Goal: Information Seeking & Learning: Learn about a topic

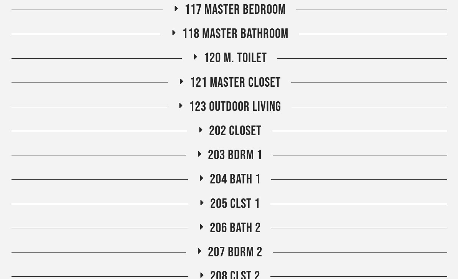
scroll to position [410, 0]
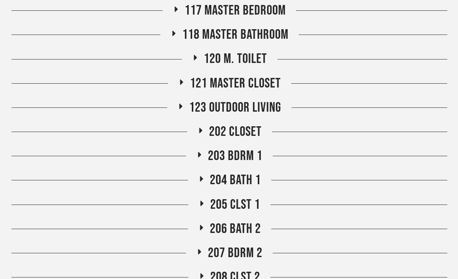
click at [311, 154] on div "203 BDRM 1" at bounding box center [230, 156] width 436 height 17
click at [246, 179] on span "204 Bath 1" at bounding box center [235, 180] width 51 height 17
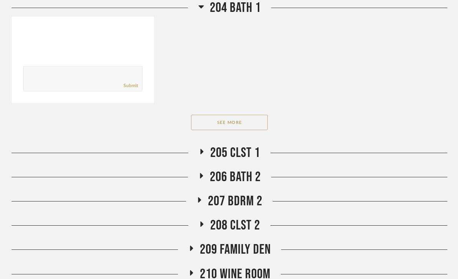
scroll to position [1007, 0]
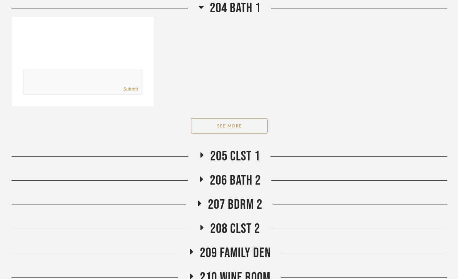
click at [253, 121] on button "See More" at bounding box center [229, 125] width 77 height 15
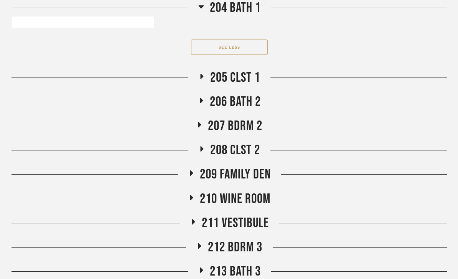
scroll to position [2398, 0]
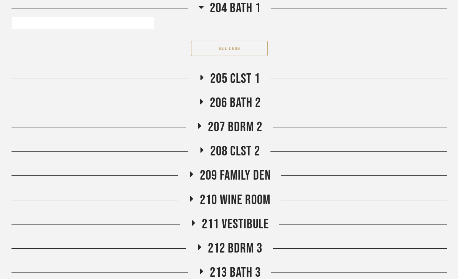
click at [254, 101] on span "206 Bath 2" at bounding box center [235, 103] width 51 height 17
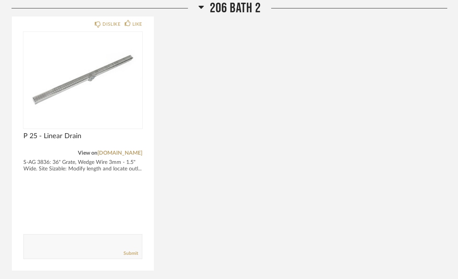
scroll to position [2821, 0]
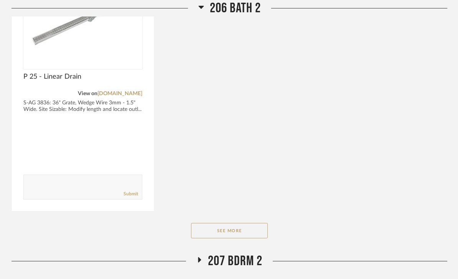
click at [256, 230] on button "See More" at bounding box center [229, 230] width 77 height 15
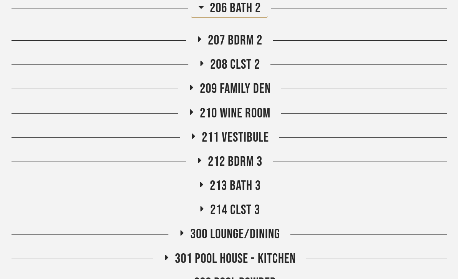
scroll to position [4086, 0]
click at [241, 188] on span "213 Bath 3" at bounding box center [235, 186] width 51 height 17
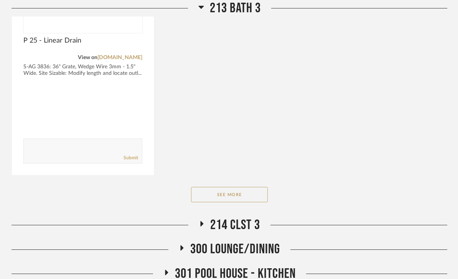
scroll to position [4630, 0]
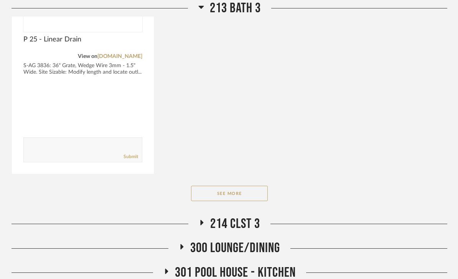
click at [256, 194] on button "See More" at bounding box center [229, 193] width 77 height 15
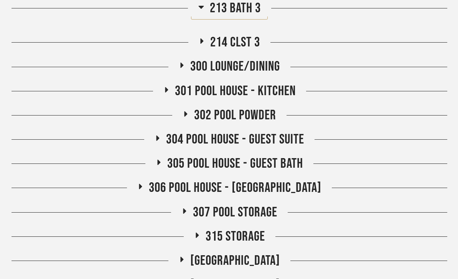
scroll to position [5856, 0]
click at [283, 136] on span "304 POOL HOUSE - GUEST SUITE" at bounding box center [235, 140] width 138 height 17
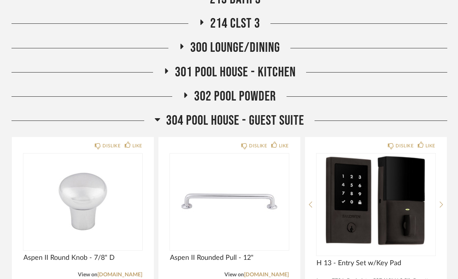
scroll to position [5875, 0]
click at [280, 119] on span "304 POOL HOUSE - GUEST SUITE" at bounding box center [235, 121] width 138 height 17
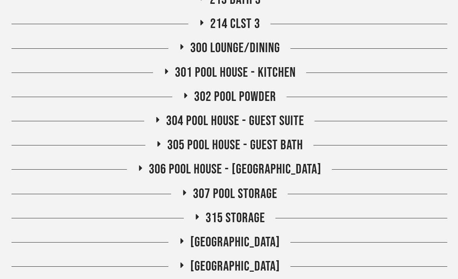
click at [290, 142] on span "305 Pool House - Guest Bath" at bounding box center [235, 145] width 136 height 17
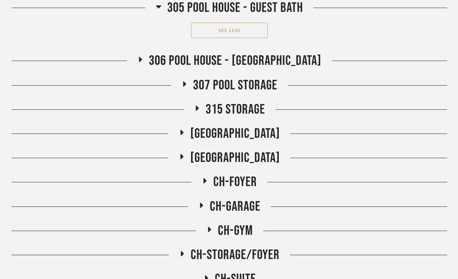
scroll to position [7585, 0]
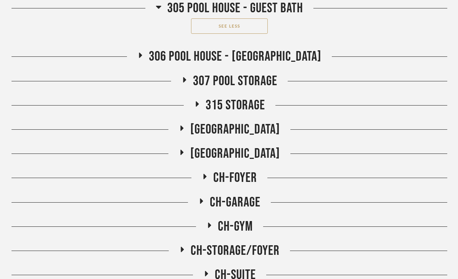
click at [266, 53] on span "306 Pool House - [GEOGRAPHIC_DATA]" at bounding box center [235, 56] width 173 height 17
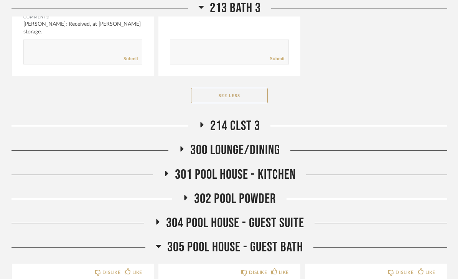
scroll to position [5773, 0]
click at [281, 167] on span "301 Pool House - Kitchen" at bounding box center [235, 175] width 121 height 17
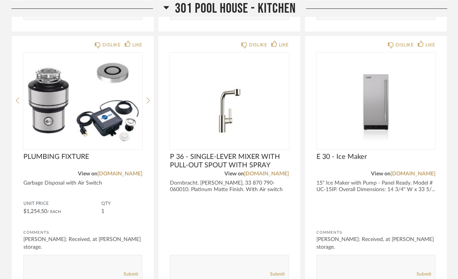
scroll to position [6170, 0]
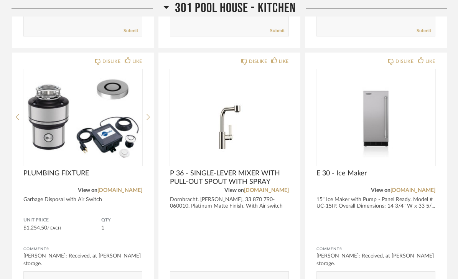
click at [249, 170] on span "P 36 - SINGLE-LEVER MIXER WITH PULL-OUT SPOUT WITH SPRAY" at bounding box center [229, 177] width 119 height 17
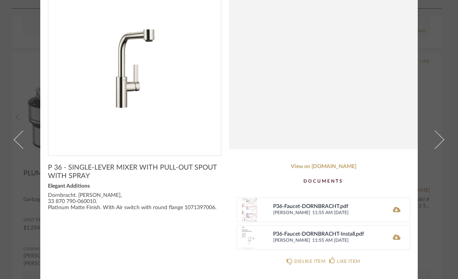
scroll to position [77, 0]
click at [434, 130] on span at bounding box center [435, 139] width 18 height 18
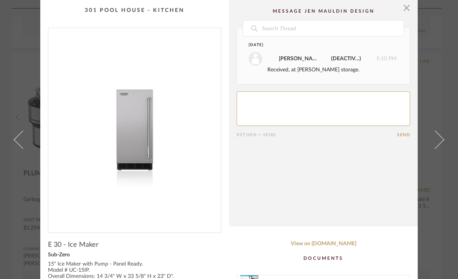
click at [19, 149] on span at bounding box center [23, 139] width 18 height 18
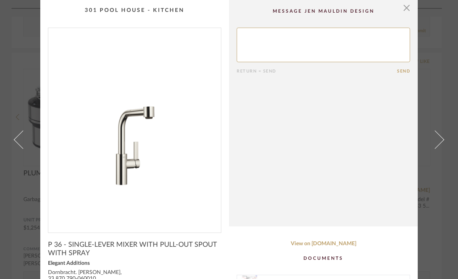
click at [410, 13] on span "button" at bounding box center [406, 7] width 15 height 15
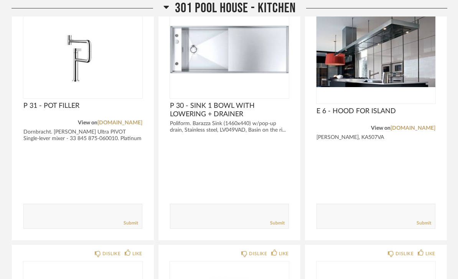
scroll to position [6498, 0]
click at [235, 194] on div at bounding box center [229, 192] width 119 height 15
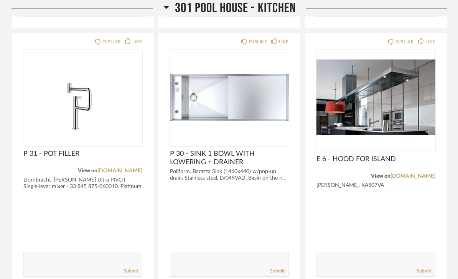
scroll to position [6430, 0]
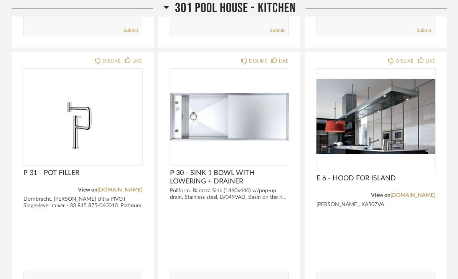
click at [273, 5] on span "301 Pool House - Kitchen" at bounding box center [235, 8] width 121 height 17
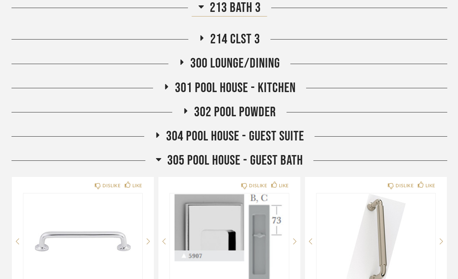
scroll to position [5860, 0]
click at [270, 111] on span "302 Pool Powder" at bounding box center [235, 112] width 82 height 17
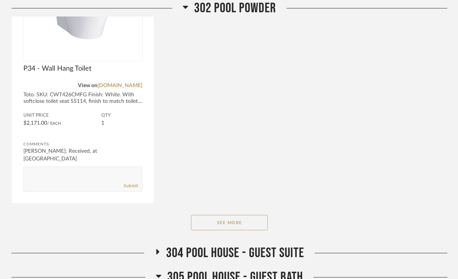
scroll to position [6305, 0]
click at [241, 223] on button "See More" at bounding box center [229, 222] width 77 height 15
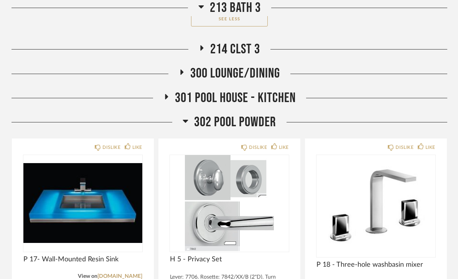
scroll to position [5839, 0]
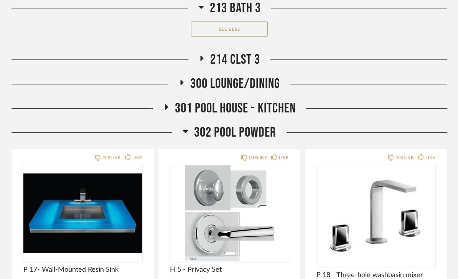
click at [251, 132] on span "302 Pool Powder" at bounding box center [235, 132] width 82 height 17
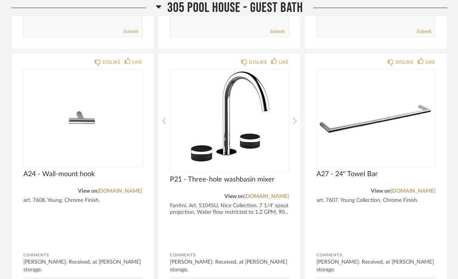
scroll to position [6764, 0]
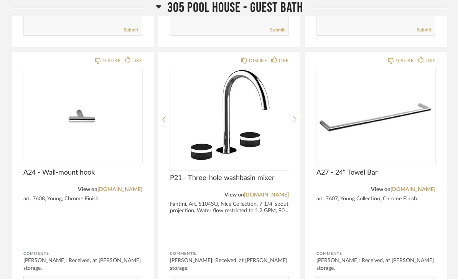
click at [236, 131] on img "0" at bounding box center [229, 117] width 119 height 96
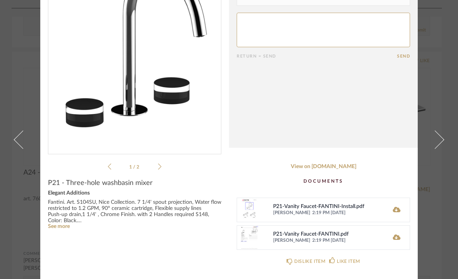
scroll to position [79, 0]
click at [61, 228] on link "See more" at bounding box center [59, 226] width 22 height 5
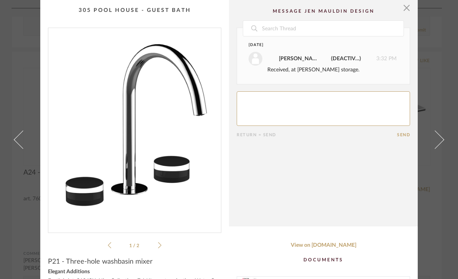
scroll to position [0, 0]
click at [415, 12] on cpp-summary-comments "Date September 20th Maria Patak deactivated 3:32 PM Received, at Coble storage.…" at bounding box center [323, 113] width 189 height 226
click at [408, 10] on span "button" at bounding box center [406, 7] width 15 height 15
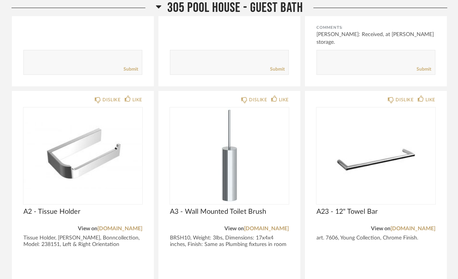
scroll to position [6465, 0]
click at [294, 7] on span "305 Pool House - Guest Bath" at bounding box center [235, 8] width 136 height 17
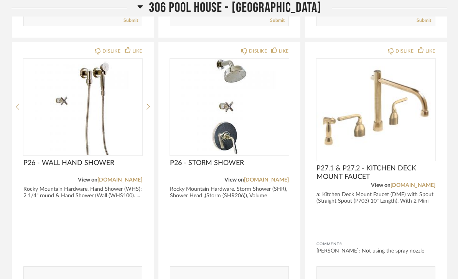
scroll to position [7052, 0]
click at [392, 126] on img "0" at bounding box center [376, 107] width 119 height 96
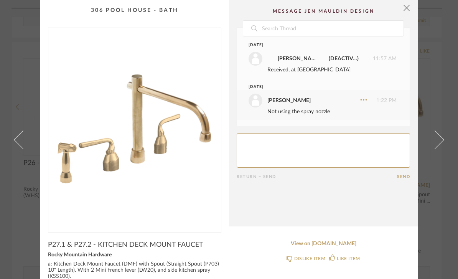
scroll to position [0, 0]
click at [410, 8] on span "button" at bounding box center [406, 7] width 15 height 15
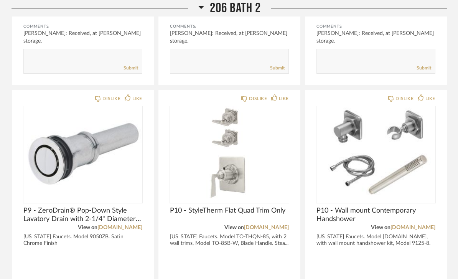
scroll to position [3471, 0]
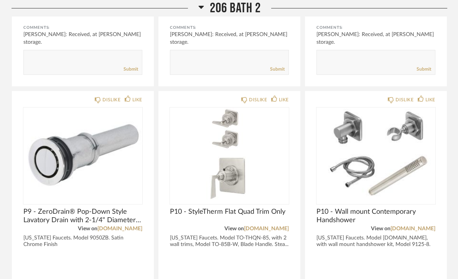
click at [415, 124] on img at bounding box center [376, 155] width 119 height 96
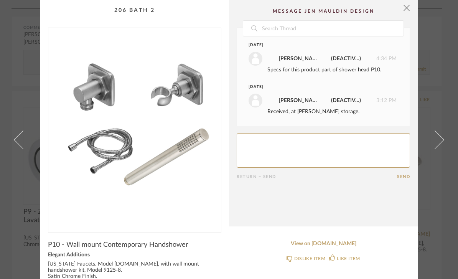
click at [407, 8] on span "button" at bounding box center [406, 7] width 15 height 15
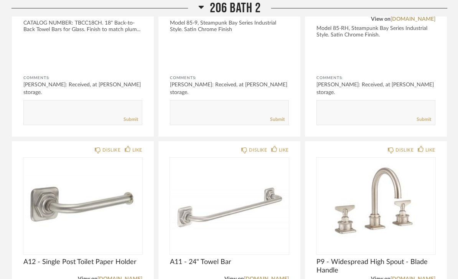
scroll to position [3161, 0]
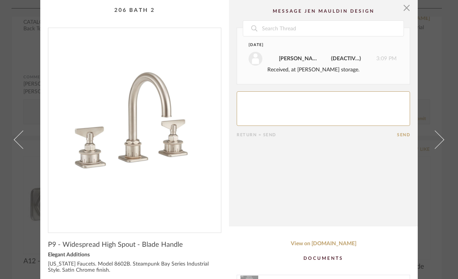
scroll to position [0, 0]
click at [415, 7] on cpp-summary-comments "Date September 20th Maria Patak deactivated 3:09 PM Received, at Coble storage.…" at bounding box center [323, 113] width 189 height 226
click at [410, 8] on span "button" at bounding box center [406, 7] width 15 height 15
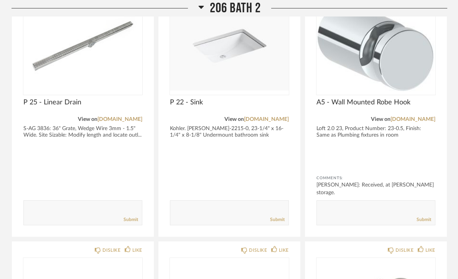
scroll to position [2795, 0]
click at [243, 7] on span "206 Bath 2" at bounding box center [235, 8] width 51 height 17
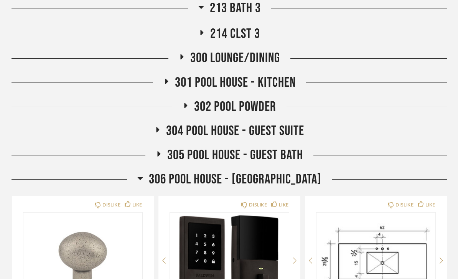
scroll to position [4269, 0]
click at [257, 107] on span "302 Pool Powder" at bounding box center [235, 106] width 82 height 17
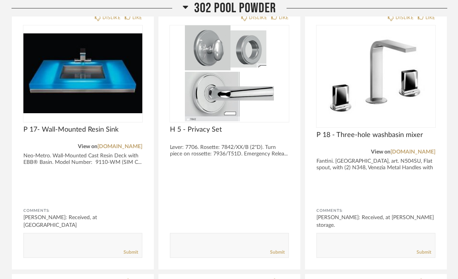
scroll to position [4383, 0]
click at [273, 8] on span "302 Pool Powder" at bounding box center [235, 8] width 82 height 17
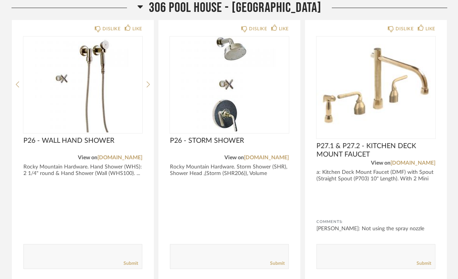
scroll to position [5477, 0]
click at [222, 94] on img at bounding box center [229, 84] width 119 height 96
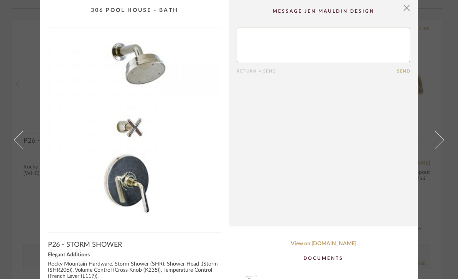
scroll to position [0, 0]
click at [408, 11] on span "button" at bounding box center [406, 7] width 15 height 15
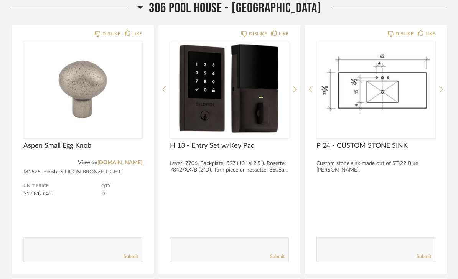
scroll to position [4435, 0]
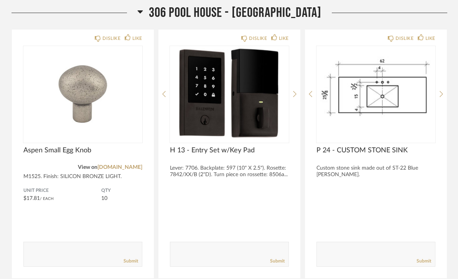
click at [278, 12] on span "306 Pool House - [GEOGRAPHIC_DATA]" at bounding box center [235, 13] width 173 height 17
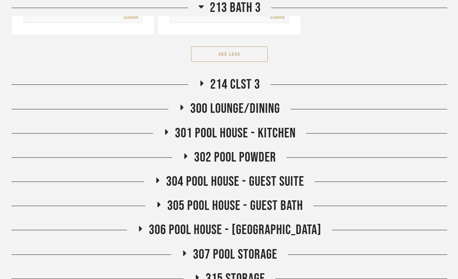
scroll to position [4219, 0]
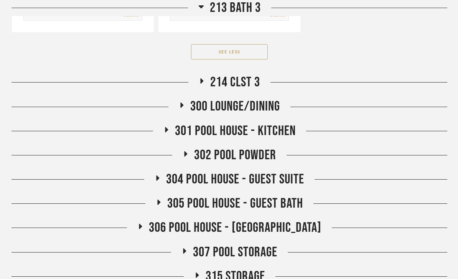
click at [286, 200] on span "305 Pool House - Guest Bath" at bounding box center [235, 204] width 136 height 17
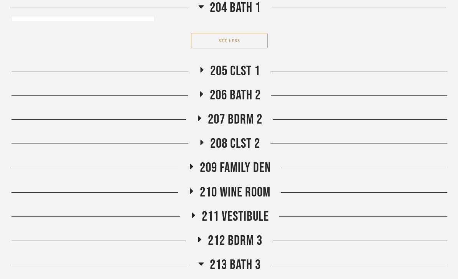
scroll to position [2406, 0]
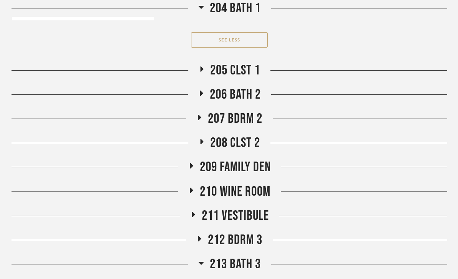
click at [335, 45] on div "See Less" at bounding box center [230, 39] width 436 height 15
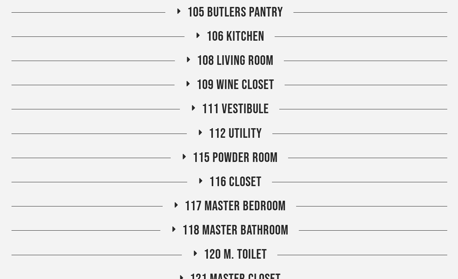
scroll to position [213, 0]
click at [232, 159] on span "115 Powder Room" at bounding box center [235, 158] width 85 height 17
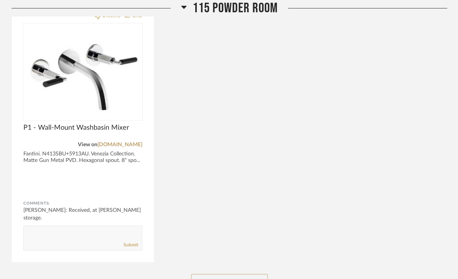
scroll to position [639, 0]
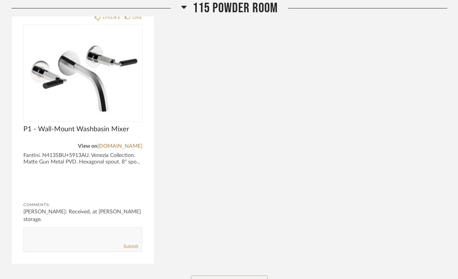
click at [243, 279] on button "See More" at bounding box center [229, 283] width 77 height 15
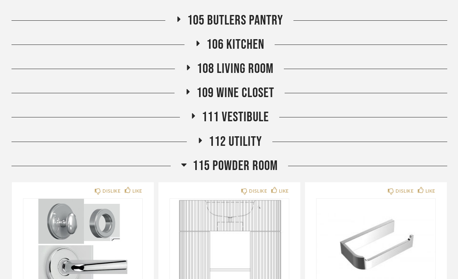
scroll to position [217, 0]
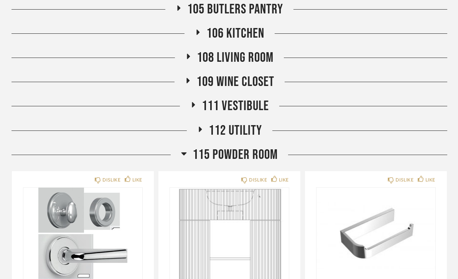
click at [259, 157] on span "115 Powder Room" at bounding box center [235, 155] width 85 height 17
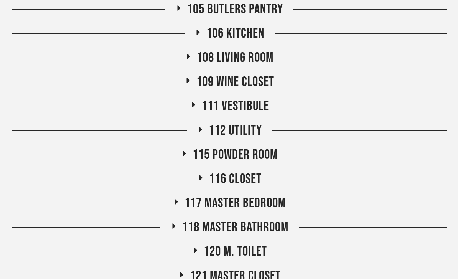
click at [266, 157] on span "115 Powder Room" at bounding box center [235, 155] width 85 height 17
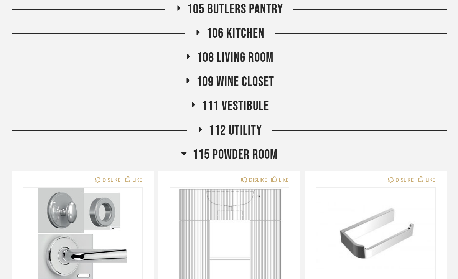
click at [258, 156] on span "115 Powder Room" at bounding box center [235, 155] width 85 height 17
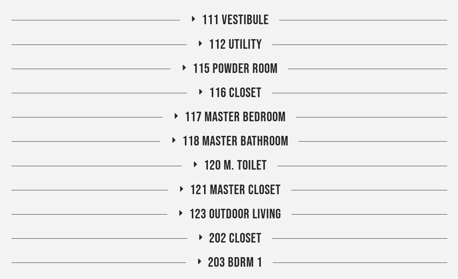
click at [271, 139] on span "118 Master Bathroom" at bounding box center [235, 142] width 106 height 17
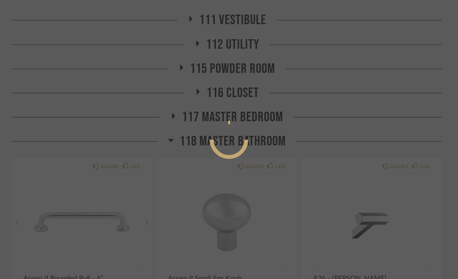
scroll to position [0, 0]
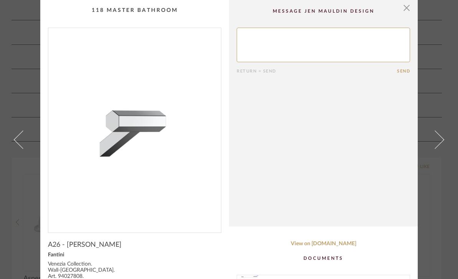
click at [406, 8] on span "button" at bounding box center [406, 7] width 15 height 15
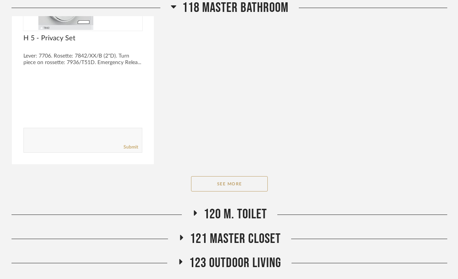
scroll to position [808, 0]
click at [243, 187] on button "See More" at bounding box center [229, 184] width 77 height 15
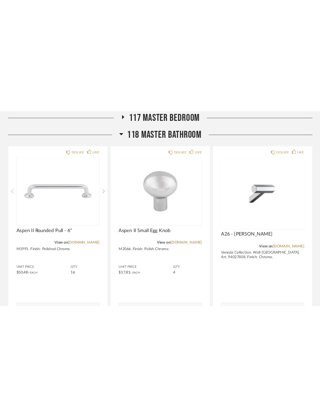
scroll to position [341, 0]
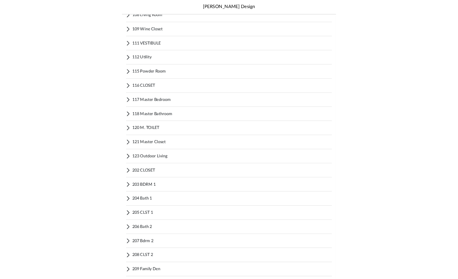
scroll to position [240, 0]
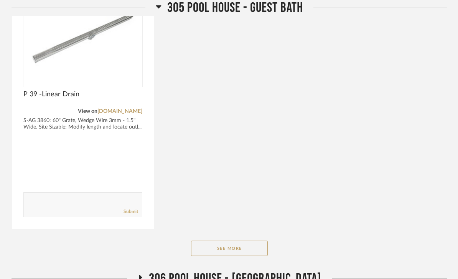
scroll to position [2908, 0]
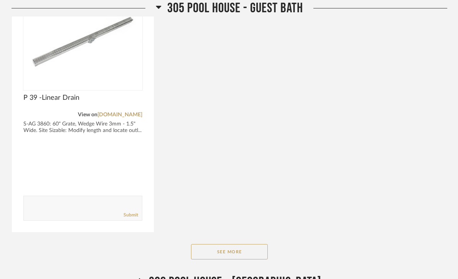
click at [239, 250] on button "See More" at bounding box center [229, 251] width 77 height 15
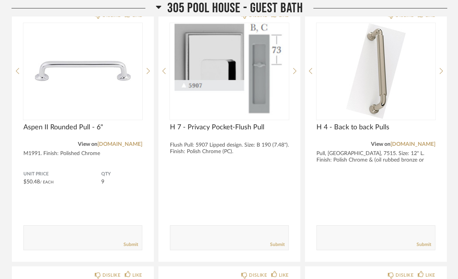
scroll to position [2619, 0]
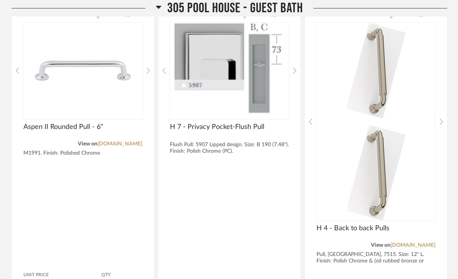
click at [393, 125] on img at bounding box center [376, 173] width 119 height 96
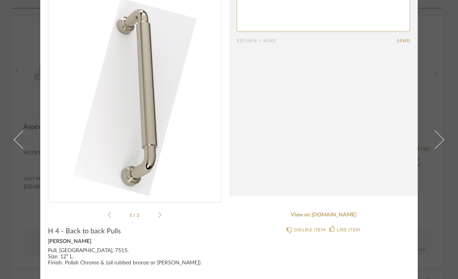
scroll to position [30, 0]
click at [158, 218] on icon at bounding box center [159, 215] width 3 height 7
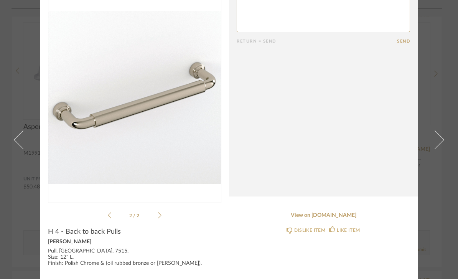
click at [108, 217] on icon at bounding box center [109, 215] width 3 height 7
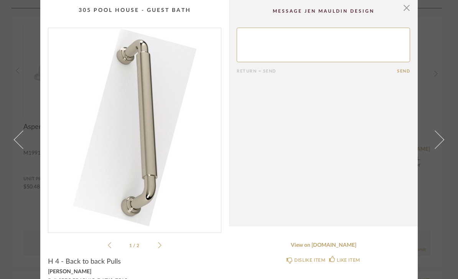
scroll to position [0, 0]
click at [405, 13] on span "button" at bounding box center [406, 7] width 15 height 15
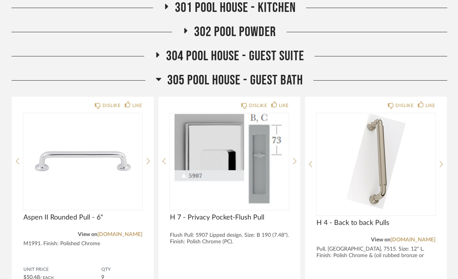
scroll to position [2528, 0]
click at [289, 80] on span "305 Pool House - Guest Bath" at bounding box center [235, 80] width 136 height 17
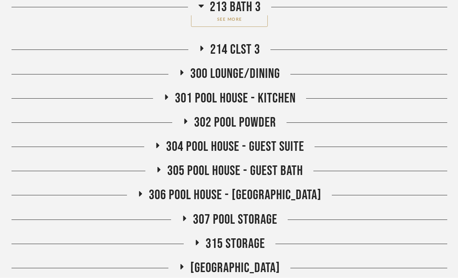
scroll to position [2438, 0]
click at [292, 96] on span "301 Pool House - Kitchen" at bounding box center [235, 98] width 121 height 17
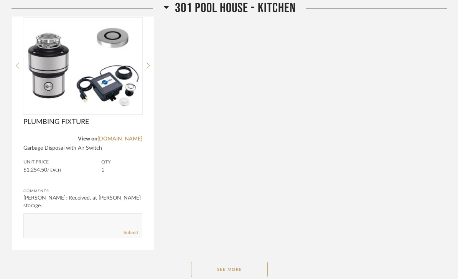
scroll to position [2810, 0]
click at [245, 270] on button "See More" at bounding box center [229, 269] width 77 height 15
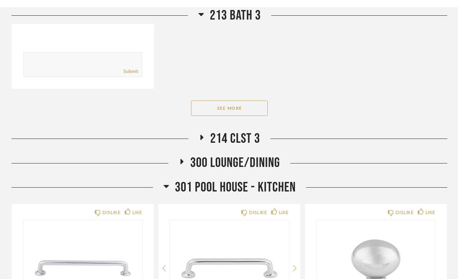
scroll to position [2347, 0]
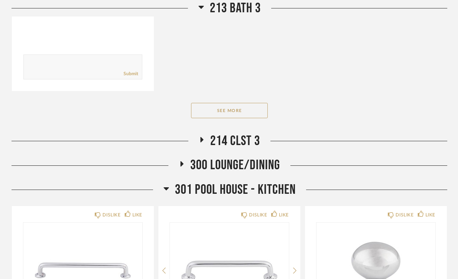
click at [283, 187] on span "301 Pool House - Kitchen" at bounding box center [235, 190] width 121 height 17
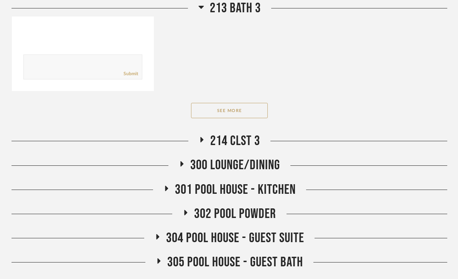
click at [237, 115] on button "See More" at bounding box center [229, 110] width 77 height 15
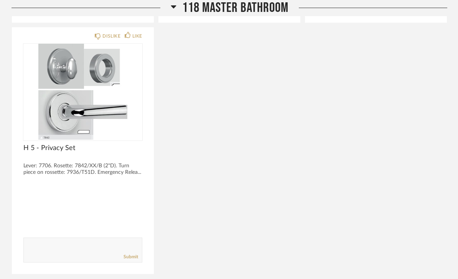
scroll to position [789, 0]
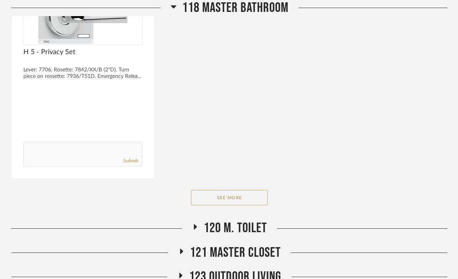
click at [245, 198] on button "See More" at bounding box center [229, 197] width 77 height 15
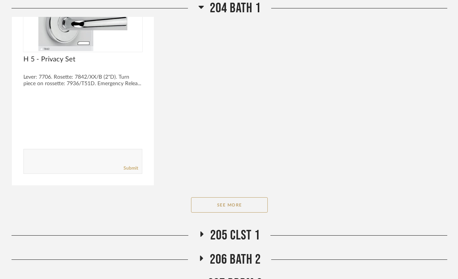
scroll to position [2524, 0]
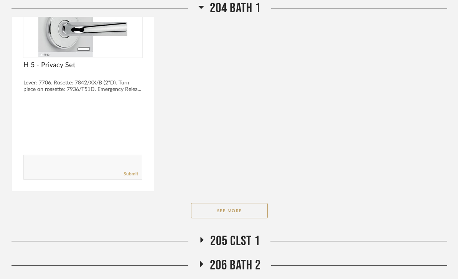
click at [253, 216] on button "See More" at bounding box center [229, 210] width 77 height 15
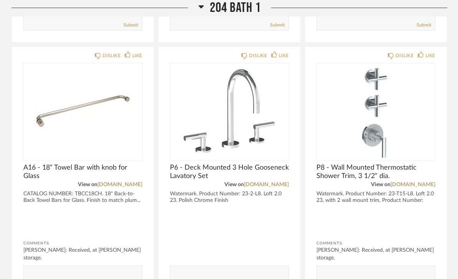
scroll to position [2942, 0]
click at [251, 116] on img at bounding box center [229, 111] width 119 height 96
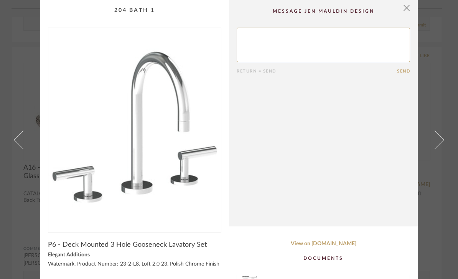
scroll to position [0, 0]
click at [406, 15] on span "button" at bounding box center [406, 7] width 15 height 15
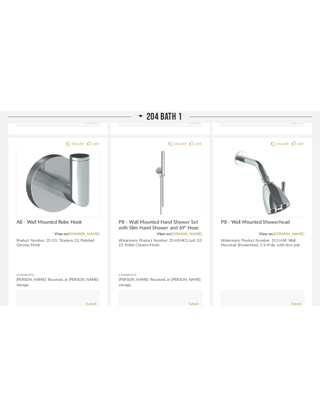
scroll to position [4416, 0]
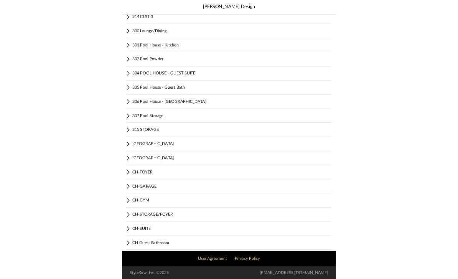
scroll to position [785, 0]
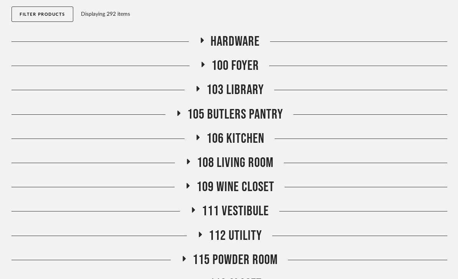
scroll to position [112, 0]
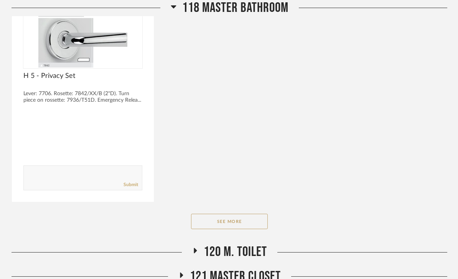
click at [251, 223] on button "See More" at bounding box center [229, 221] width 77 height 15
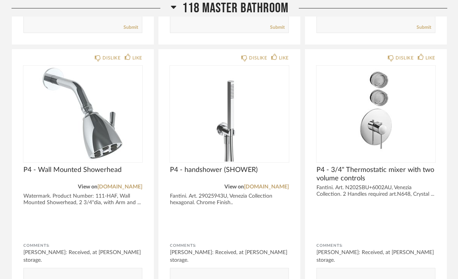
scroll to position [1196, 0]
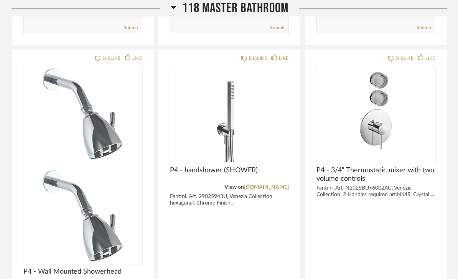
click at [119, 168] on img at bounding box center [82, 216] width 119 height 96
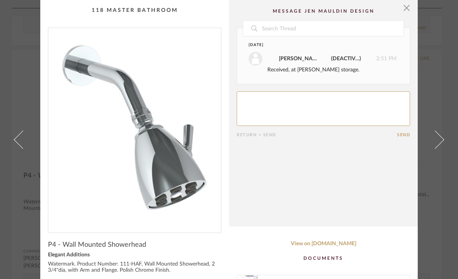
scroll to position [0, 0]
click at [407, 10] on span "button" at bounding box center [406, 7] width 15 height 15
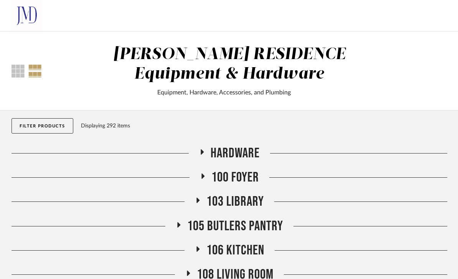
scroll to position [1196, 0]
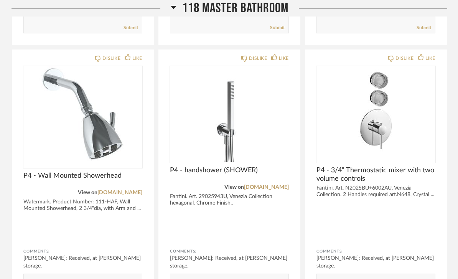
click at [108, 126] on img "0" at bounding box center [82, 114] width 119 height 96
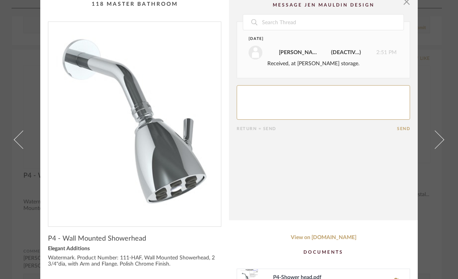
scroll to position [3, 0]
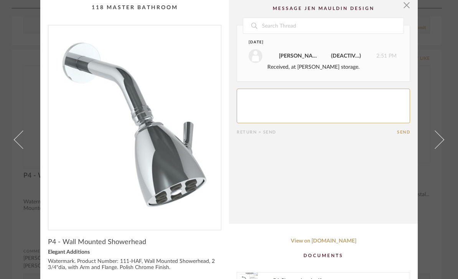
click at [408, 6] on span "button" at bounding box center [406, 4] width 15 height 15
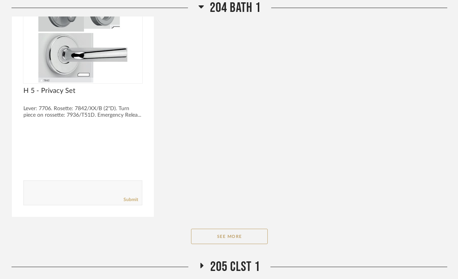
scroll to position [2534, 0]
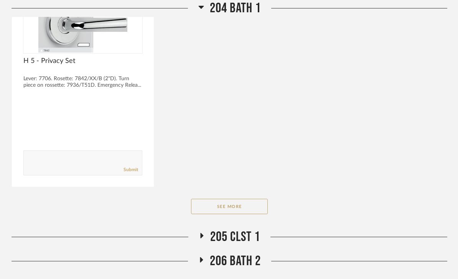
click at [250, 213] on button "See More" at bounding box center [229, 206] width 77 height 15
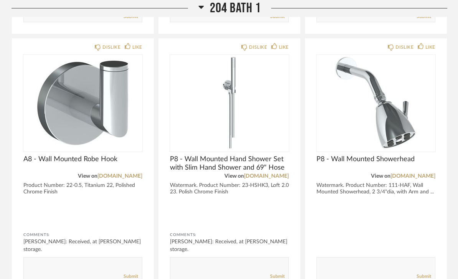
scroll to position [3216, 0]
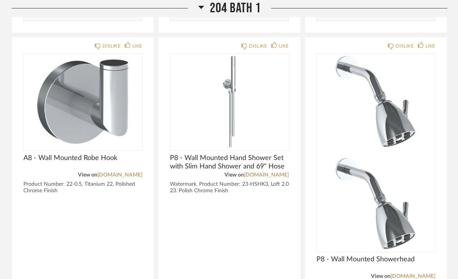
click at [391, 156] on img at bounding box center [376, 204] width 119 height 96
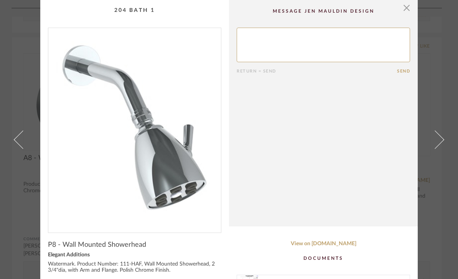
scroll to position [0, 0]
click at [409, 10] on span "button" at bounding box center [406, 7] width 15 height 15
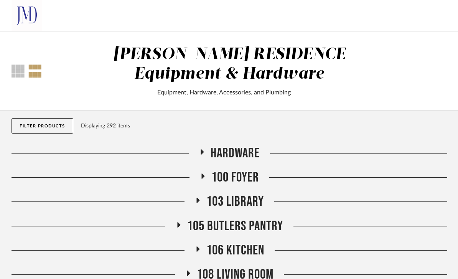
scroll to position [3216, 0]
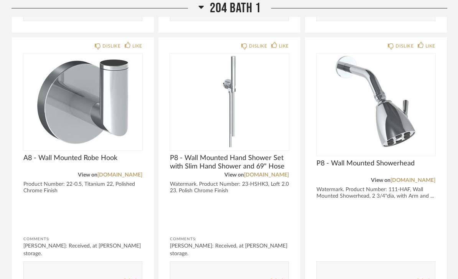
click at [251, 109] on img at bounding box center [229, 102] width 119 height 96
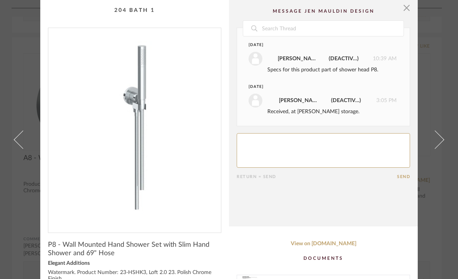
scroll to position [0, 0]
click at [410, 10] on span "button" at bounding box center [406, 7] width 15 height 15
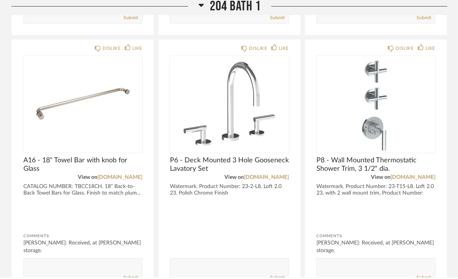
scroll to position [2954, 0]
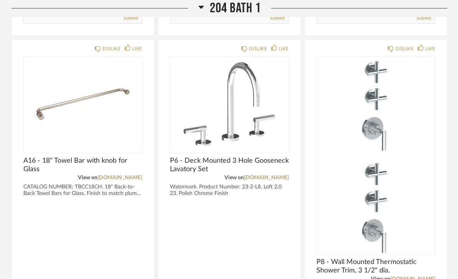
click at [410, 159] on img at bounding box center [376, 207] width 119 height 96
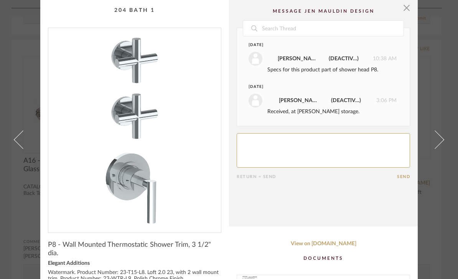
scroll to position [0, 0]
click at [407, 6] on span "button" at bounding box center [406, 7] width 15 height 15
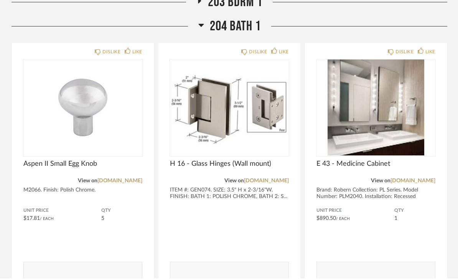
scroll to position [2172, 0]
click at [251, 27] on span "204 Bath 1" at bounding box center [235, 26] width 51 height 17
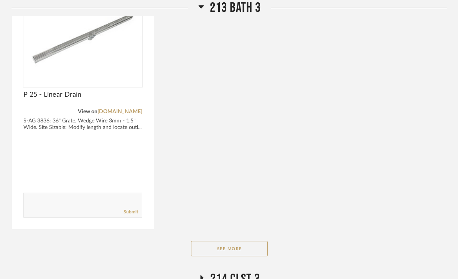
scroll to position [2718, 0]
click at [253, 249] on button "See More" at bounding box center [229, 248] width 77 height 15
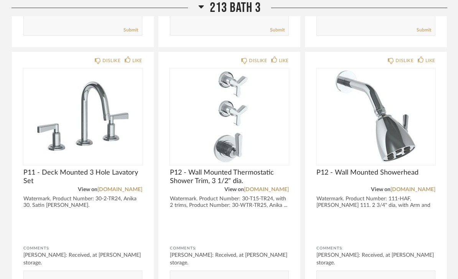
scroll to position [3420, 0]
click at [221, 127] on img at bounding box center [229, 116] width 119 height 96
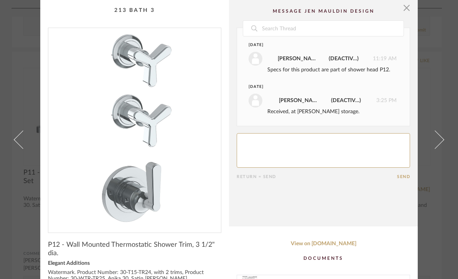
scroll to position [0, 0]
click at [405, 13] on span "button" at bounding box center [406, 7] width 15 height 15
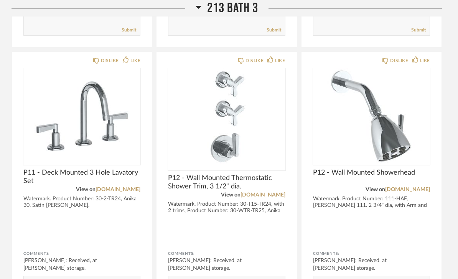
scroll to position [3420, 0]
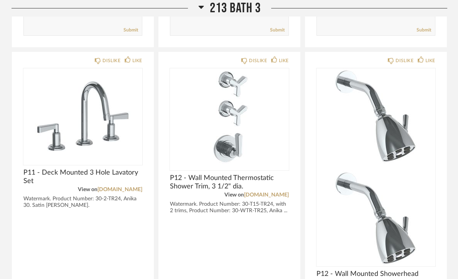
click at [398, 170] on img at bounding box center [376, 218] width 119 height 96
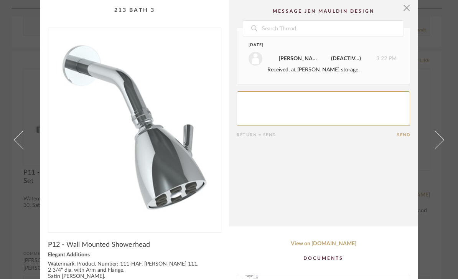
scroll to position [0, 0]
click at [405, 13] on span "button" at bounding box center [406, 7] width 15 height 15
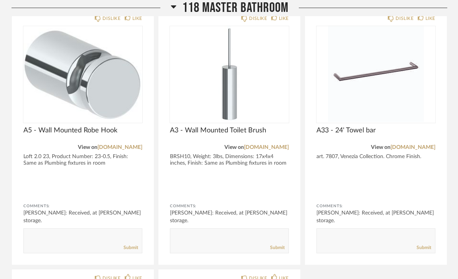
scroll to position [1507, 0]
click at [96, 73] on img at bounding box center [82, 74] width 119 height 96
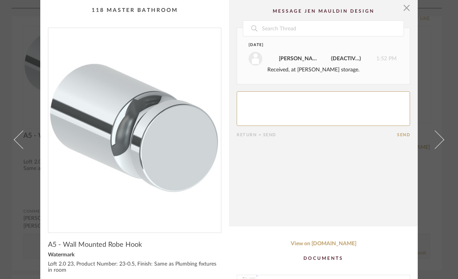
scroll to position [0, 0]
click at [408, 10] on span "button" at bounding box center [406, 7] width 15 height 15
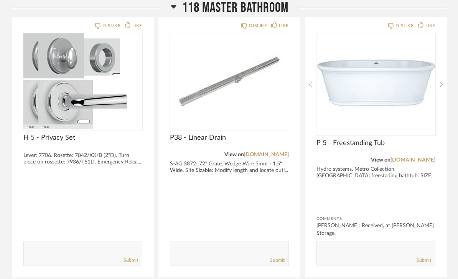
scroll to position [709, 0]
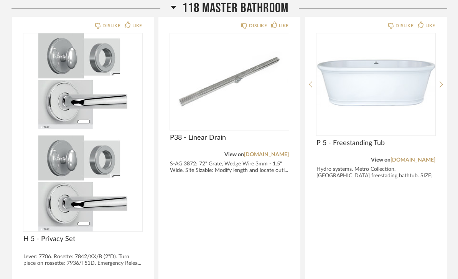
click at [100, 136] on img at bounding box center [82, 184] width 119 height 96
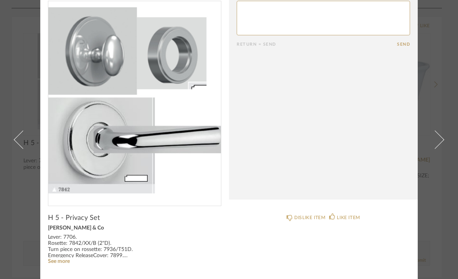
scroll to position [26, 0]
click at [60, 262] on link "See more" at bounding box center [59, 261] width 22 height 5
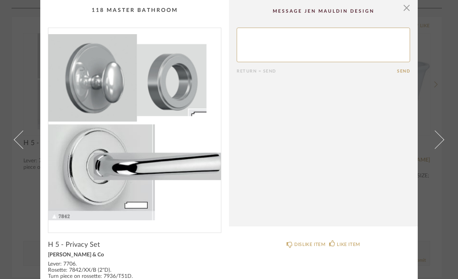
scroll to position [0, 0]
click at [407, 12] on span "button" at bounding box center [406, 7] width 15 height 15
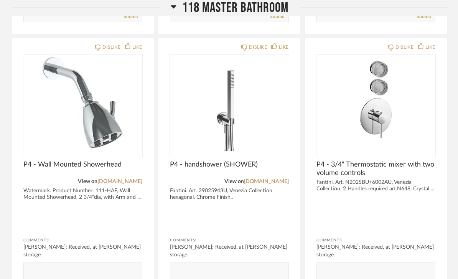
scroll to position [1213, 0]
click at [415, 123] on img "0" at bounding box center [376, 103] width 119 height 96
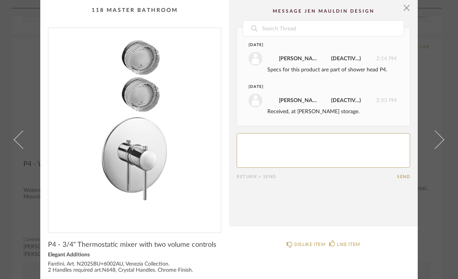
scroll to position [0, 0]
click at [407, 10] on span "button" at bounding box center [406, 7] width 15 height 15
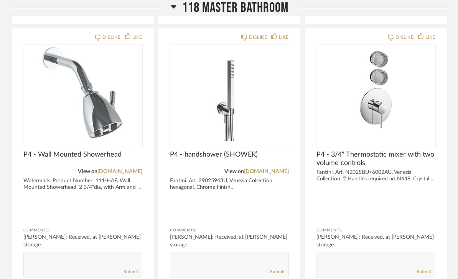
scroll to position [1211, 0]
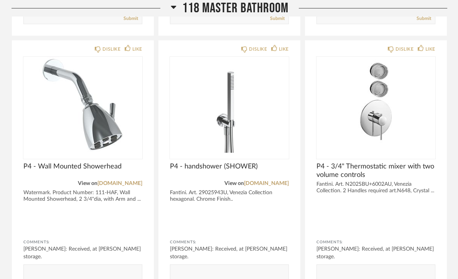
click at [265, 8] on span "118 Master Bathroom" at bounding box center [235, 8] width 106 height 17
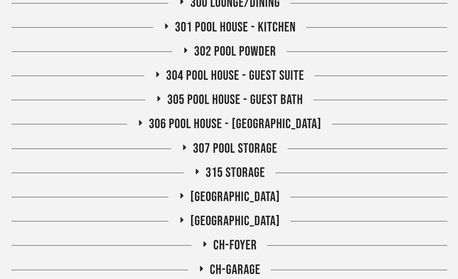
scroll to position [2456, 0]
click at [286, 75] on span "304 POOL HOUSE - GUEST SUITE" at bounding box center [235, 76] width 138 height 17
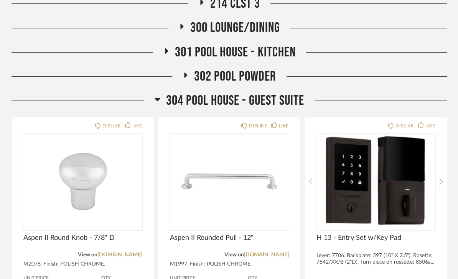
scroll to position [2399, 0]
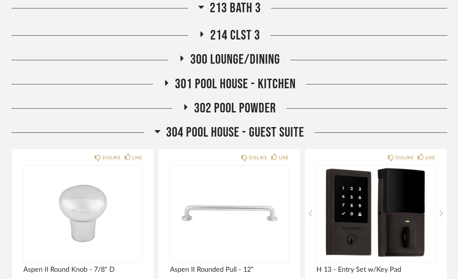
click at [314, 129] on div "304 POOL HOUSE - GUEST SUITE" at bounding box center [230, 132] width 436 height 17
click at [275, 128] on span "304 POOL HOUSE - GUEST SUITE" at bounding box center [235, 132] width 138 height 17
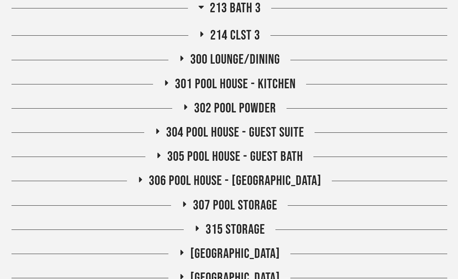
click at [298, 154] on span "305 Pool House - Guest Bath" at bounding box center [235, 157] width 136 height 17
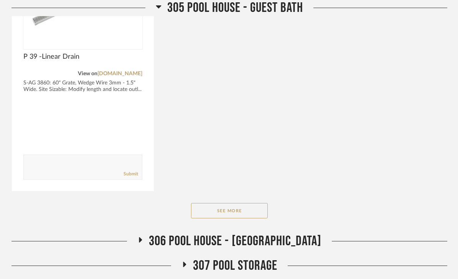
scroll to position [2894, 0]
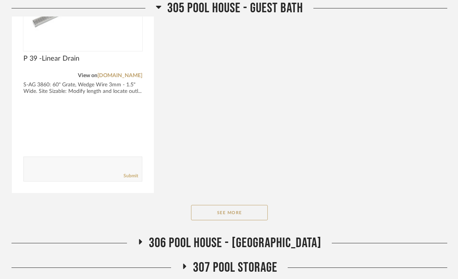
click at [258, 213] on button "See More" at bounding box center [229, 212] width 77 height 15
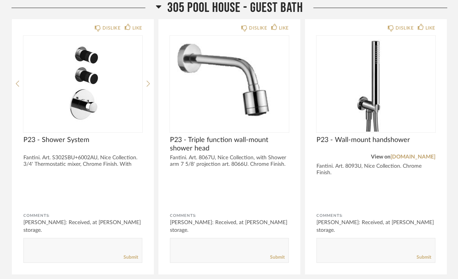
scroll to position [3593, 0]
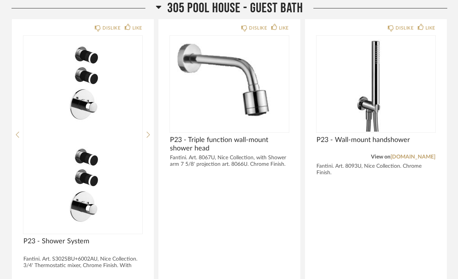
click at [122, 138] on img at bounding box center [82, 186] width 119 height 96
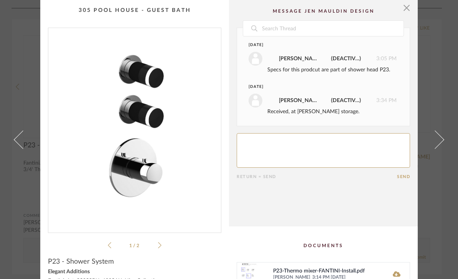
scroll to position [0, 0]
click at [406, 10] on span "button" at bounding box center [406, 7] width 15 height 15
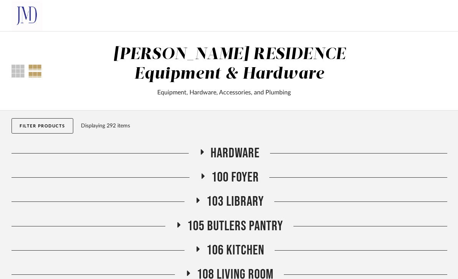
scroll to position [3593, 0]
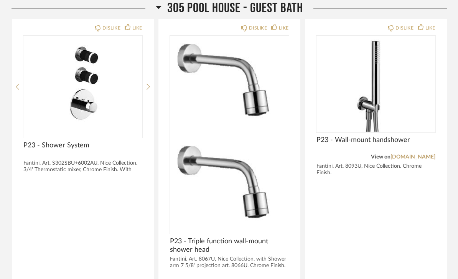
click at [252, 138] on img at bounding box center [229, 186] width 119 height 96
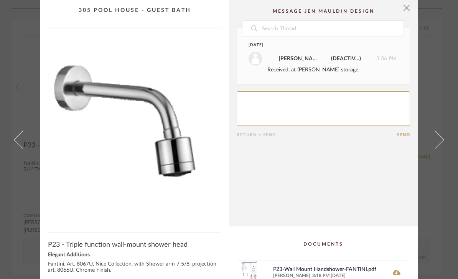
scroll to position [0, 0]
click at [409, 10] on span "button" at bounding box center [406, 7] width 15 height 15
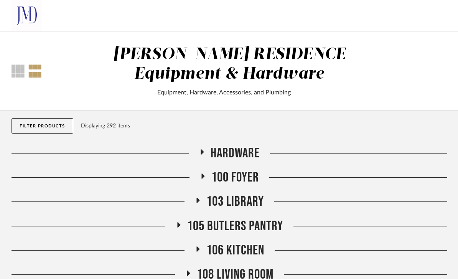
scroll to position [3593, 0]
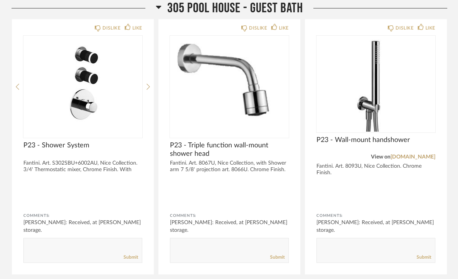
click at [95, 96] on img "0" at bounding box center [82, 84] width 119 height 96
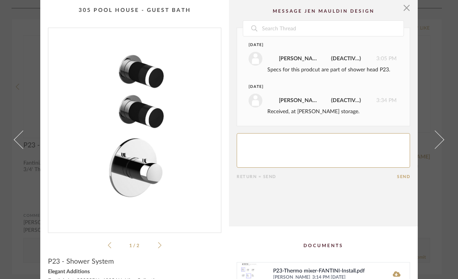
scroll to position [0, 0]
click at [406, 8] on span "button" at bounding box center [406, 7] width 15 height 15
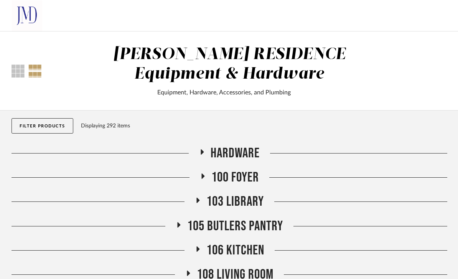
scroll to position [3593, 0]
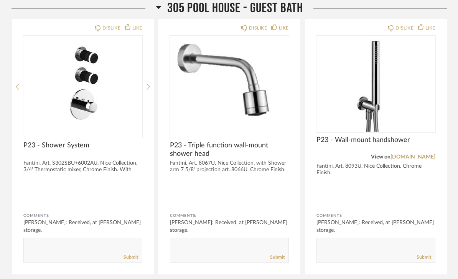
click at [253, 103] on img "0" at bounding box center [229, 84] width 119 height 96
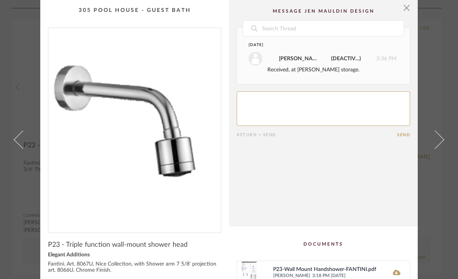
scroll to position [0, 0]
click at [405, 10] on span "button" at bounding box center [406, 7] width 15 height 15
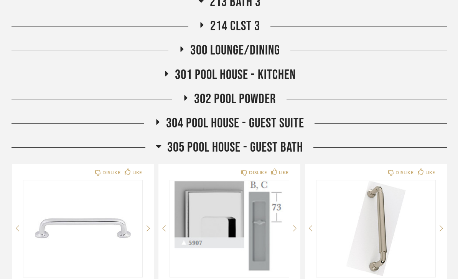
scroll to position [2408, 0]
click at [307, 76] on div "301 Pool House - Kitchen" at bounding box center [230, 75] width 436 height 17
click at [281, 69] on span "301 Pool House - Kitchen" at bounding box center [235, 75] width 121 height 17
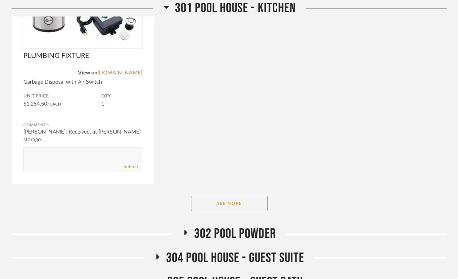
scroll to position [2826, 0]
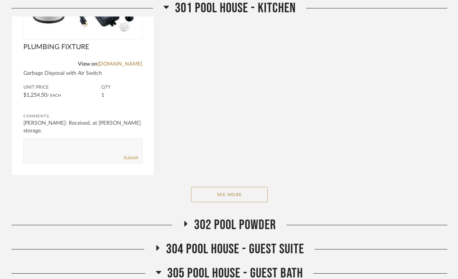
click at [255, 194] on button "See More" at bounding box center [229, 194] width 77 height 15
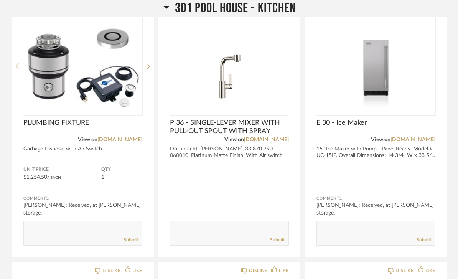
scroll to position [2751, 0]
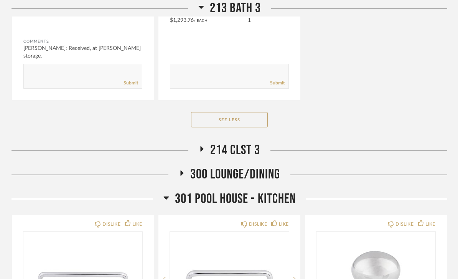
click at [265, 197] on span "301 Pool House - Kitchen" at bounding box center [235, 199] width 121 height 17
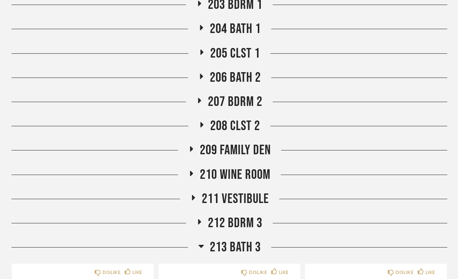
scroll to position [561, 0]
click at [290, 78] on div at bounding box center [359, 78] width 177 height 0
click at [242, 78] on span "206 Bath 2" at bounding box center [235, 77] width 51 height 17
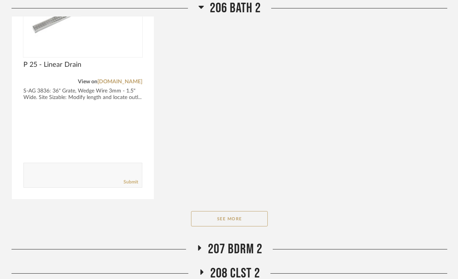
scroll to position [971, 0]
click at [251, 221] on button "See More" at bounding box center [229, 218] width 77 height 15
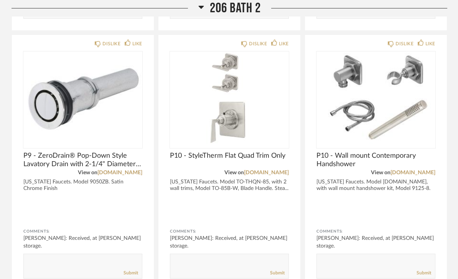
scroll to position [1658, 0]
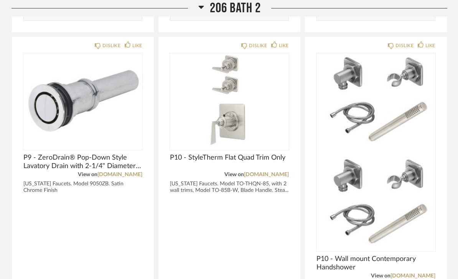
click at [394, 155] on img at bounding box center [376, 203] width 119 height 96
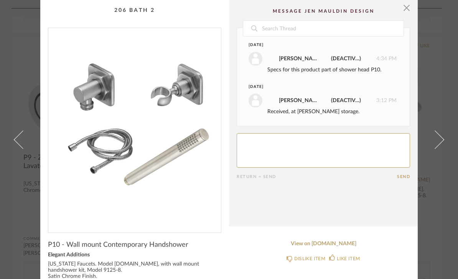
scroll to position [0, 0]
click at [408, 8] on span "button" at bounding box center [406, 7] width 15 height 15
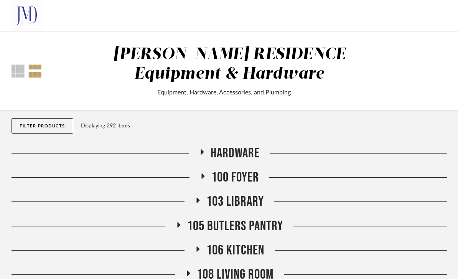
scroll to position [1658, 0]
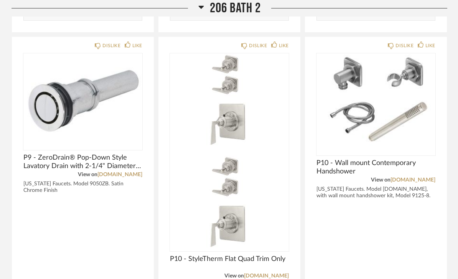
click at [265, 155] on img at bounding box center [229, 203] width 119 height 96
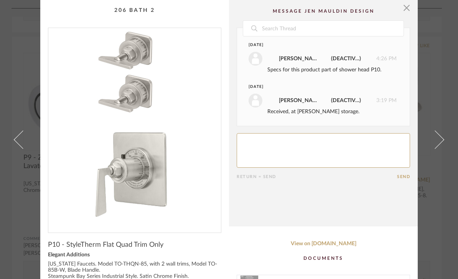
scroll to position [0, 0]
click at [410, 4] on span "button" at bounding box center [406, 7] width 15 height 15
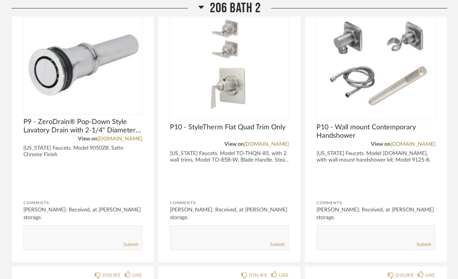
scroll to position [1651, 0]
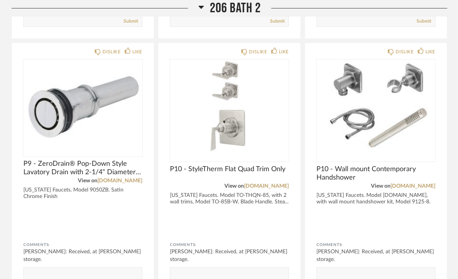
click at [399, 117] on img "0" at bounding box center [376, 107] width 119 height 96
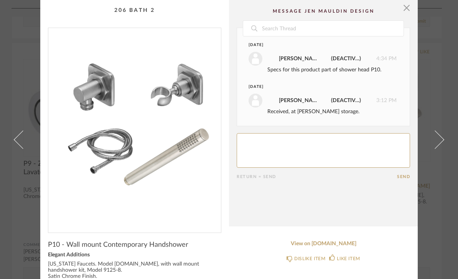
scroll to position [0, 0]
click at [410, 6] on span "button" at bounding box center [406, 7] width 15 height 15
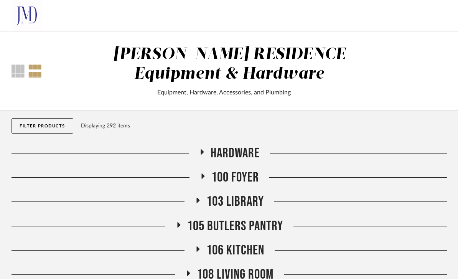
scroll to position [1651, 0]
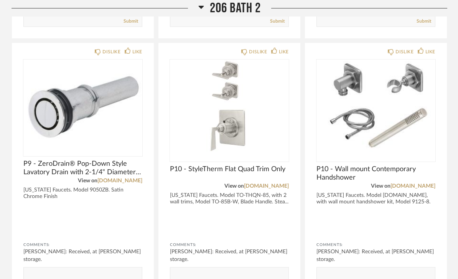
click at [231, 124] on img "0" at bounding box center [229, 107] width 119 height 96
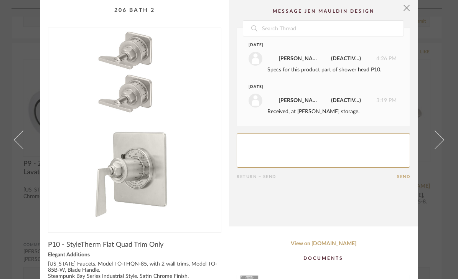
scroll to position [0, 0]
click at [410, 10] on span "button" at bounding box center [406, 7] width 15 height 15
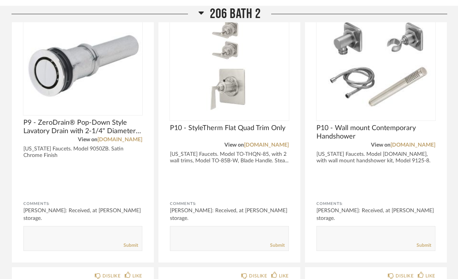
scroll to position [1692, 0]
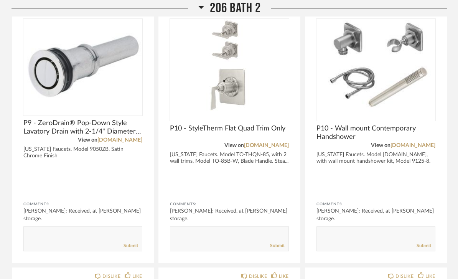
click at [407, 78] on img "0" at bounding box center [376, 67] width 119 height 96
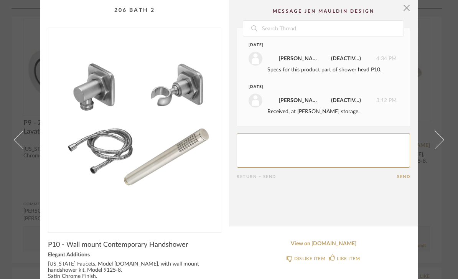
scroll to position [0, 0]
click at [410, 10] on span "button" at bounding box center [406, 7] width 15 height 15
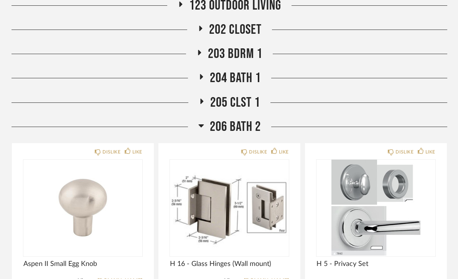
scroll to position [512, 0]
click at [251, 126] on span "206 Bath 2" at bounding box center [235, 127] width 51 height 17
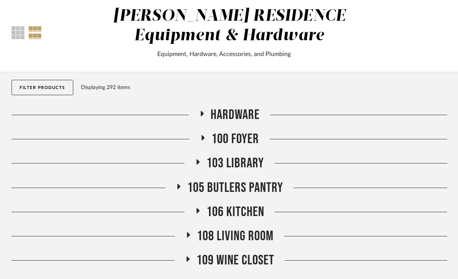
scroll to position [38, 0]
click at [283, 183] on span "105 Butlers Pantry" at bounding box center [235, 188] width 96 height 17
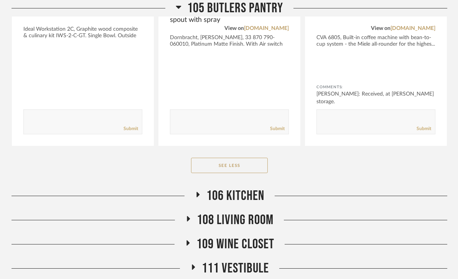
scroll to position [872, 0]
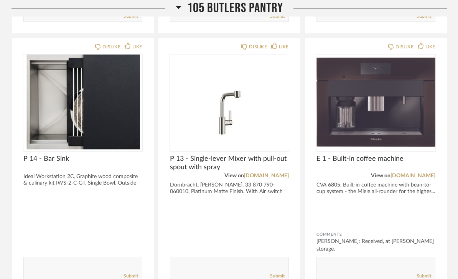
click at [269, 8] on span "105 Butlers Pantry" at bounding box center [235, 8] width 96 height 17
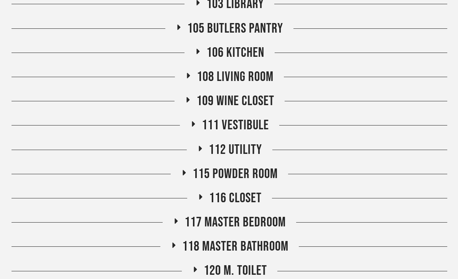
scroll to position [198, 0]
click at [245, 156] on span "112 Utility" at bounding box center [235, 150] width 53 height 17
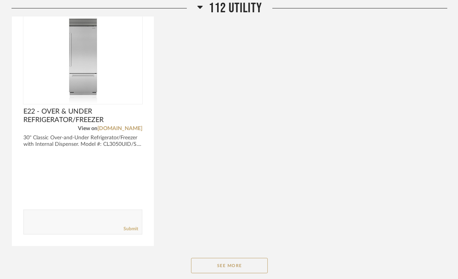
scroll to position [633, 0]
click at [252, 268] on button "See More" at bounding box center [229, 265] width 77 height 15
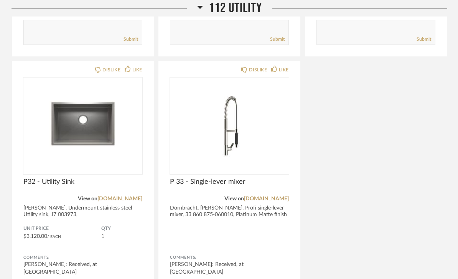
scroll to position [1073, 0]
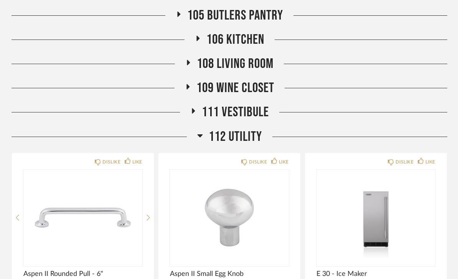
click at [240, 138] on span "112 Utility" at bounding box center [235, 137] width 53 height 17
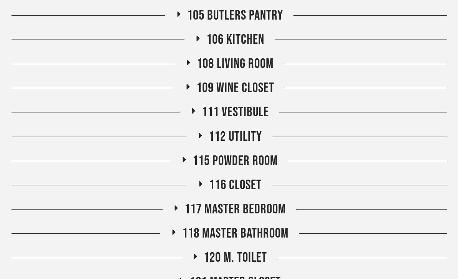
scroll to position [211, 0]
